Goal: Navigation & Orientation: Go to known website

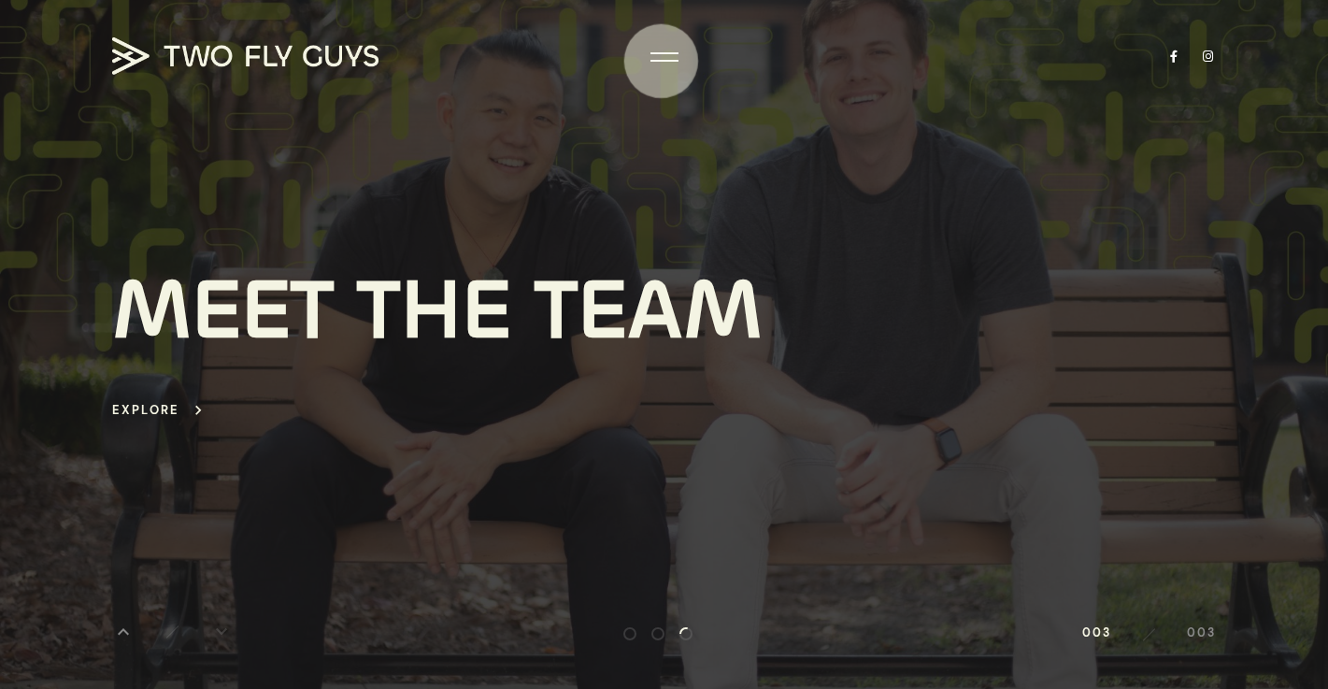
click at [661, 61] on div at bounding box center [664, 61] width 28 height 2
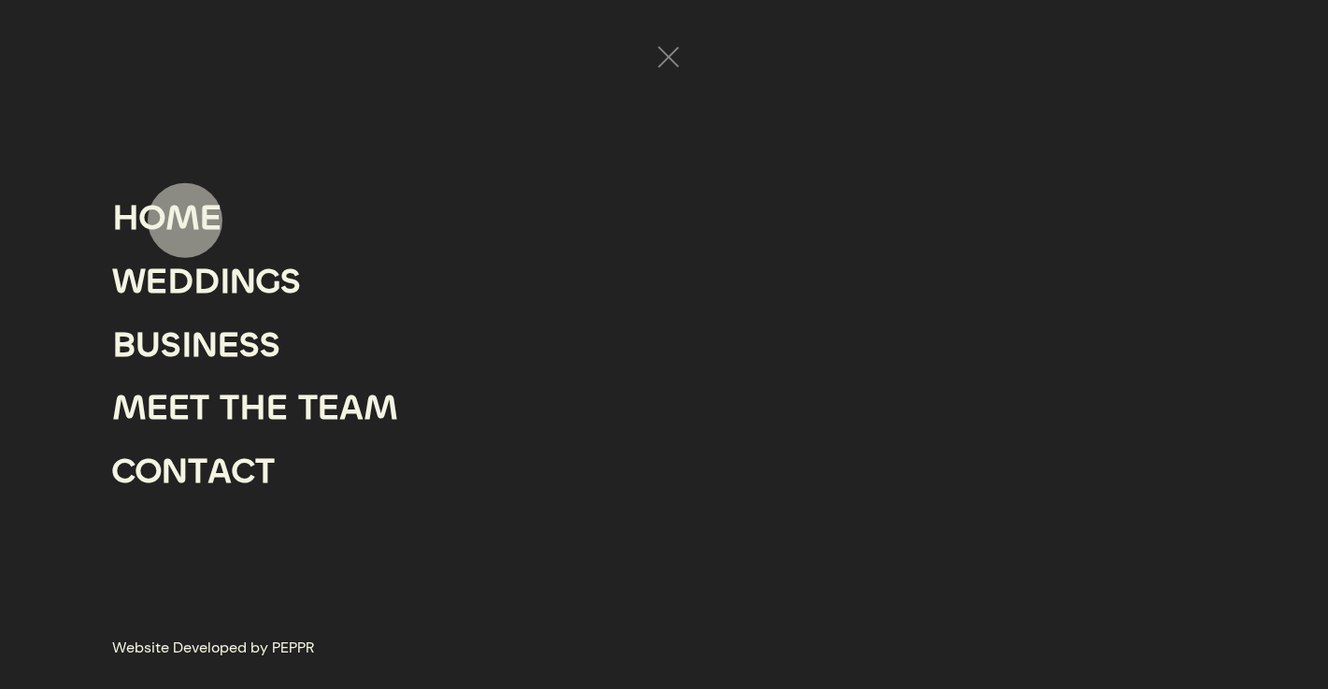
click at [185, 220] on div "M" at bounding box center [182, 218] width 35 height 64
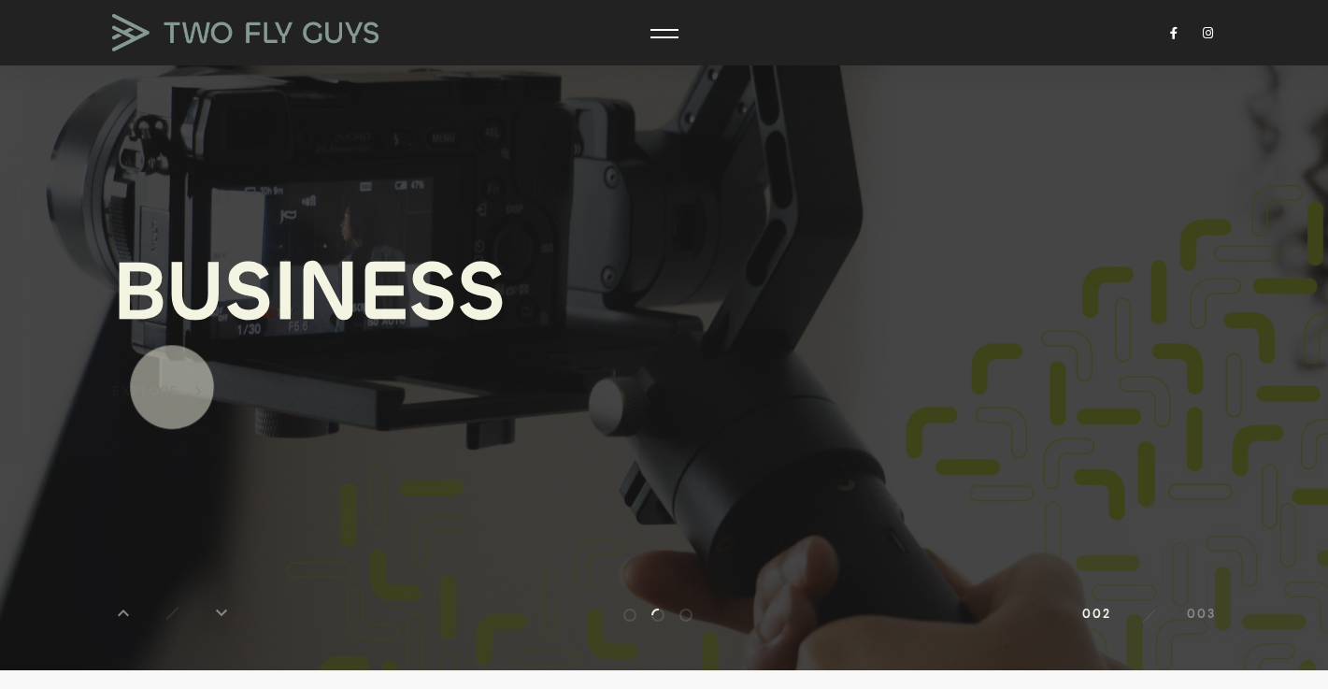
click at [172, 388] on div "Explore" at bounding box center [145, 390] width 67 height 21
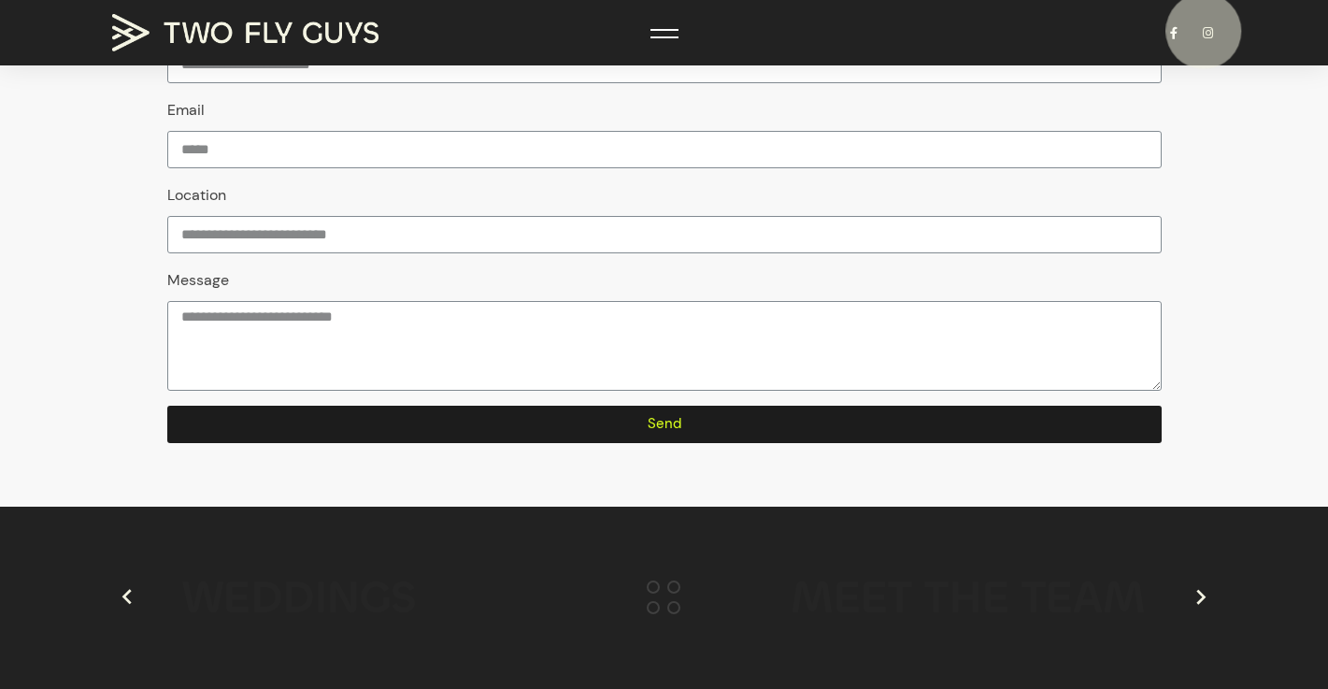
click at [1203, 31] on link at bounding box center [1208, 33] width 16 height 12
